Goal: Find specific page/section: Find specific page/section

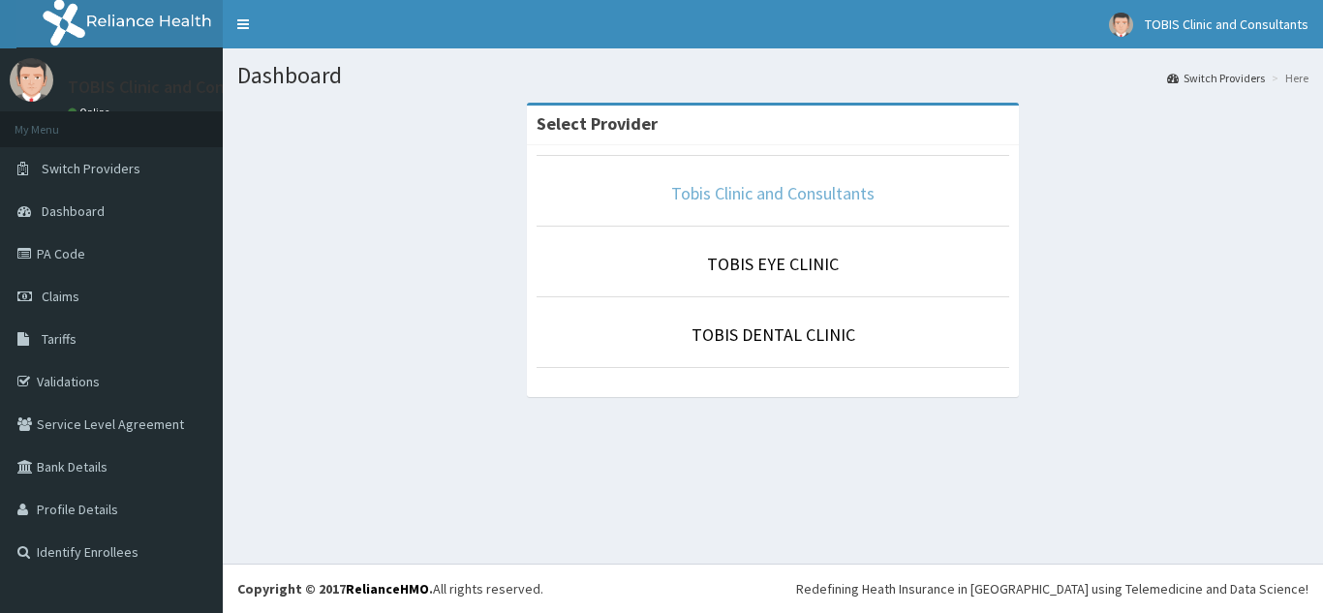
click at [840, 197] on link "Tobis Clinic and Consultants" at bounding box center [772, 193] width 203 height 22
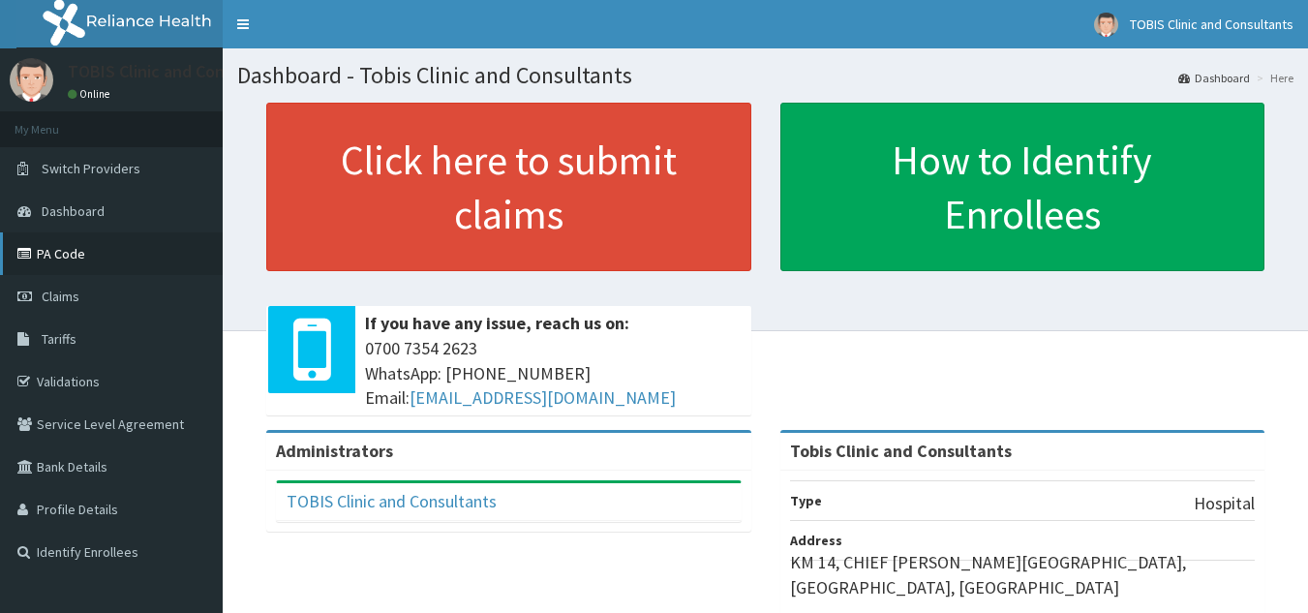
click at [60, 255] on link "PA Code" at bounding box center [111, 253] width 223 height 43
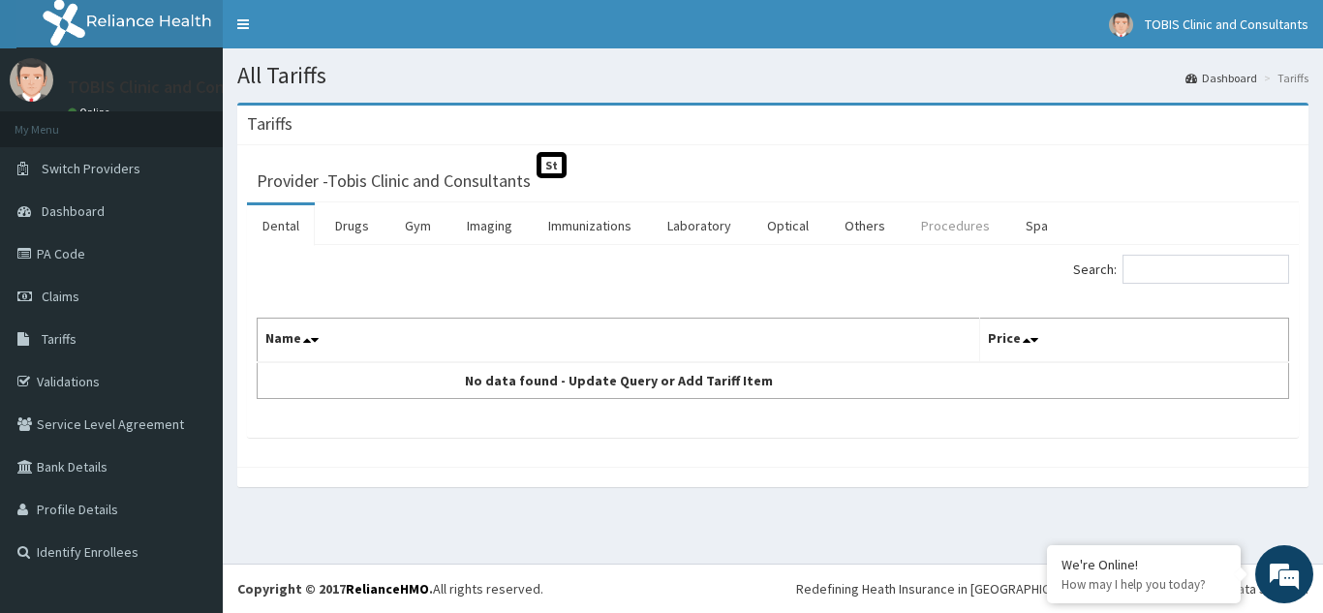
click at [942, 230] on link "Procedures" at bounding box center [955, 225] width 100 height 41
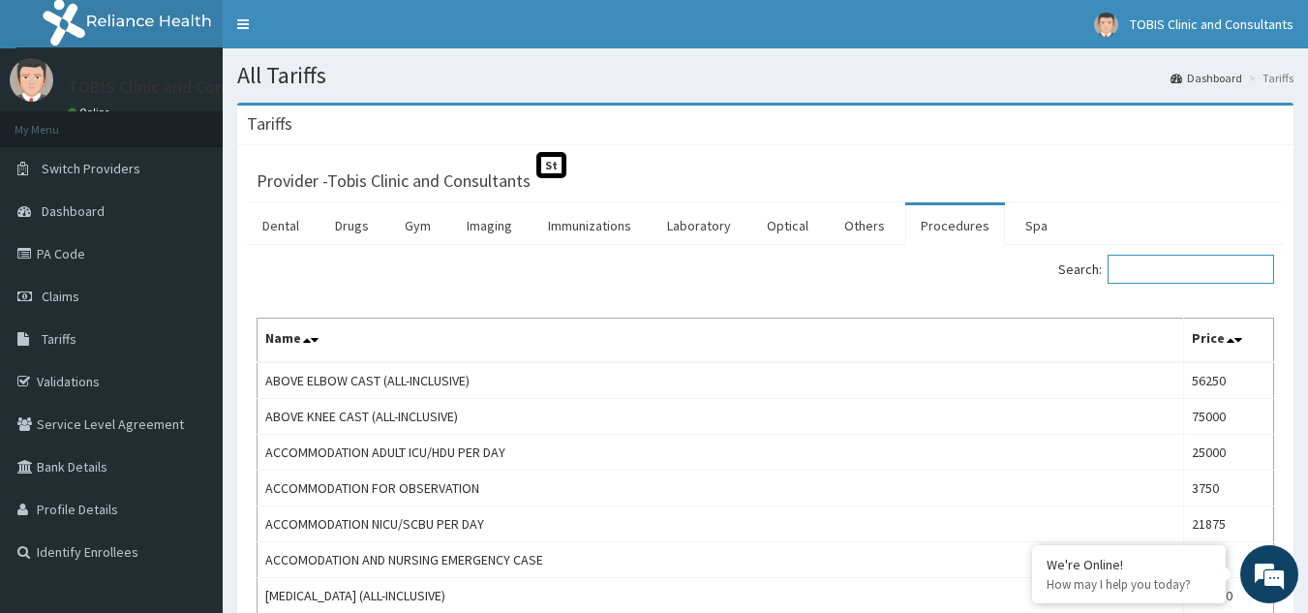
click at [1201, 272] on input "Search:" at bounding box center [1191, 269] width 167 height 29
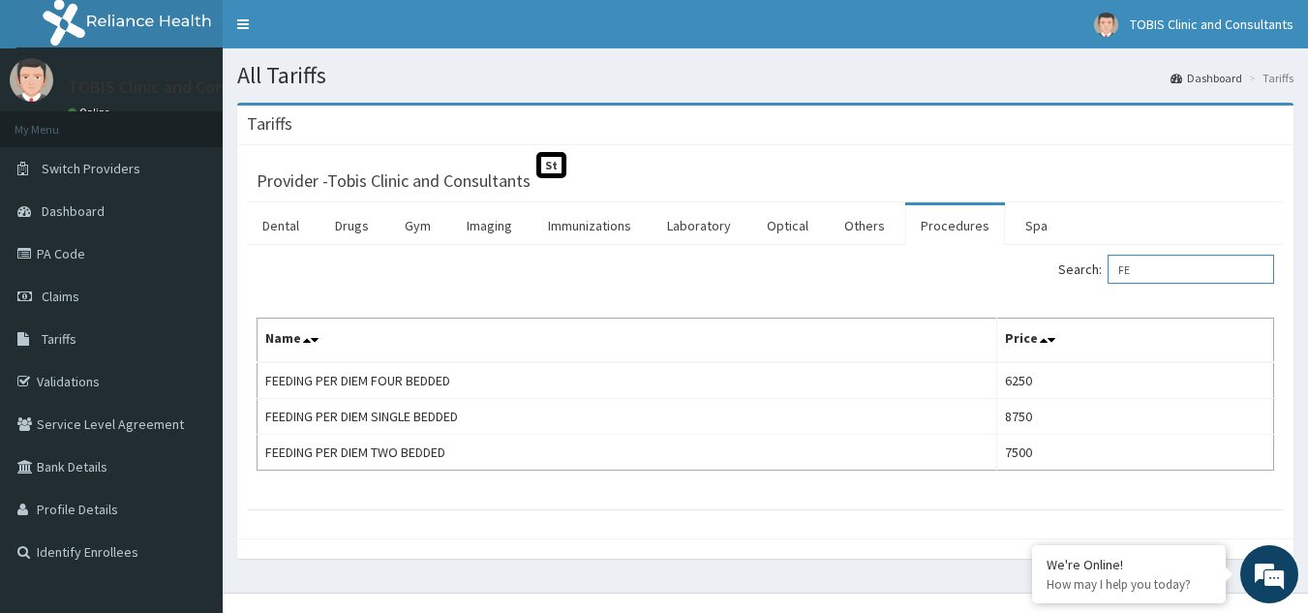
type input "F"
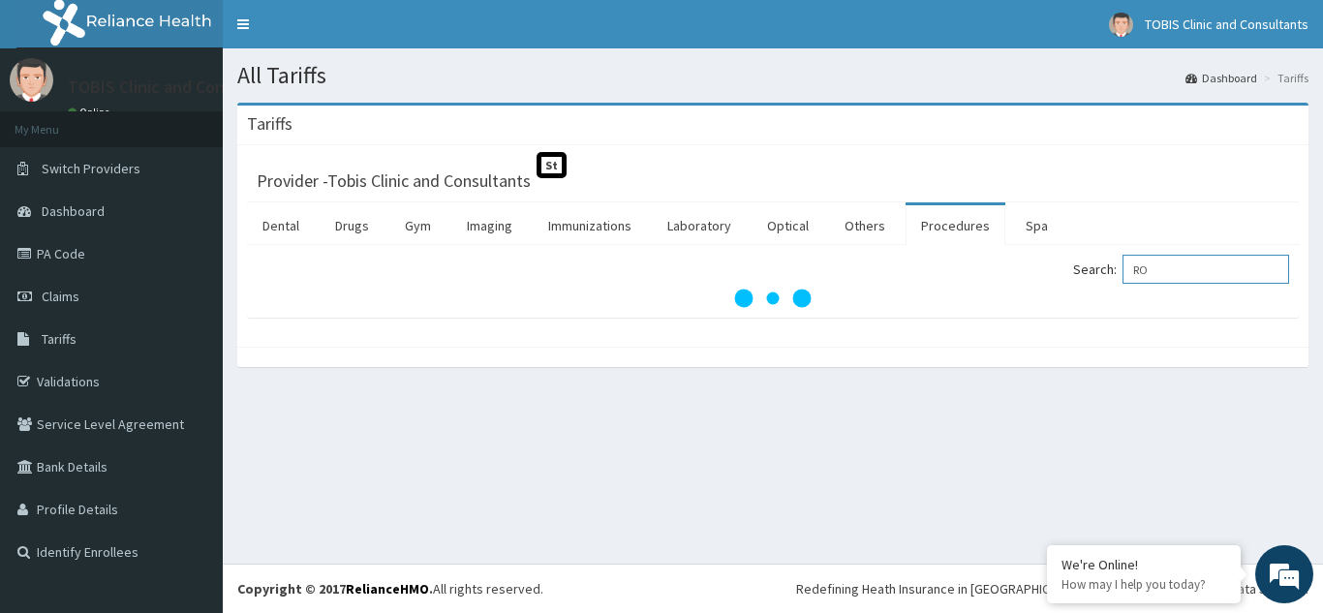
type input "R"
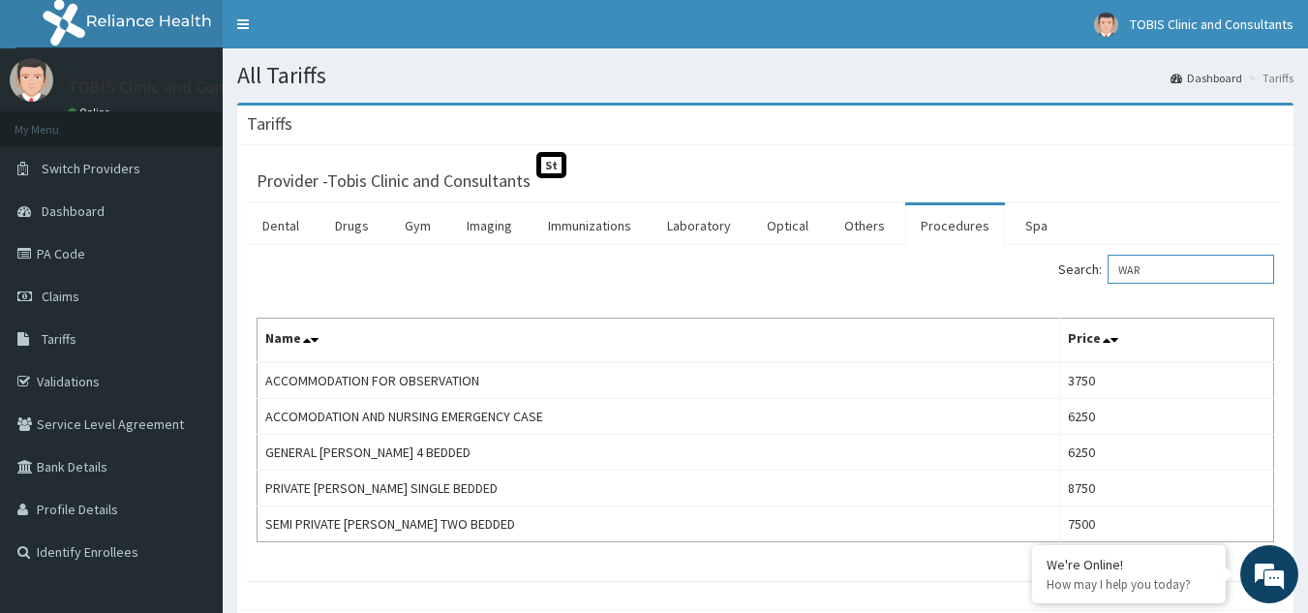
type input "WAR"
